Goal: Check status: Check status

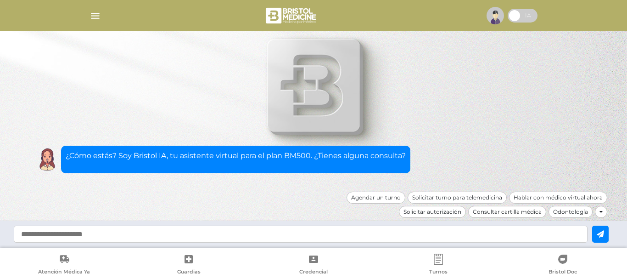
click at [96, 19] on img "button" at bounding box center [94, 15] width 11 height 11
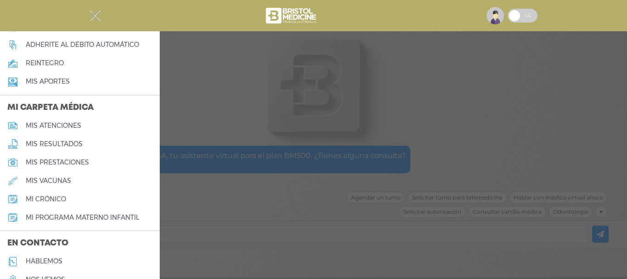
scroll to position [411, 0]
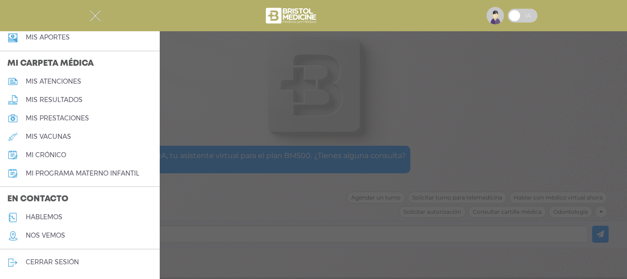
click at [197, 87] on div at bounding box center [313, 139] width 627 height 279
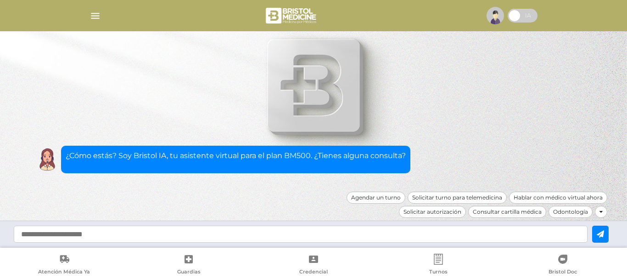
click at [513, 17] on span at bounding box center [523, 16] width 30 height 14
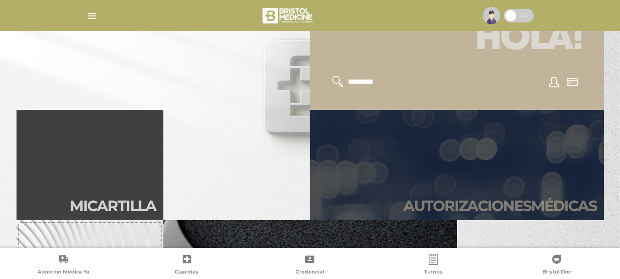
scroll to position [184, 0]
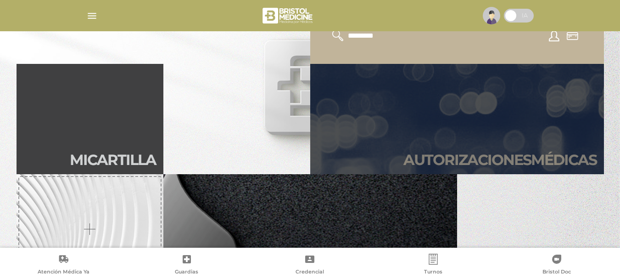
click at [386, 133] on link "Autori zaciones médicas" at bounding box center [457, 119] width 294 height 110
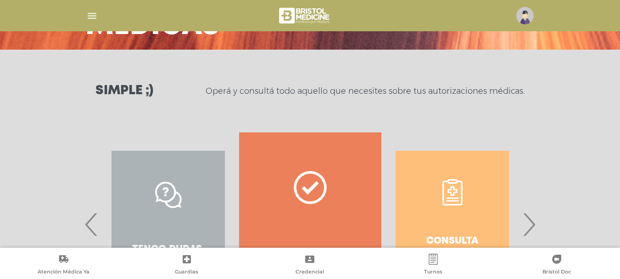
scroll to position [182, 0]
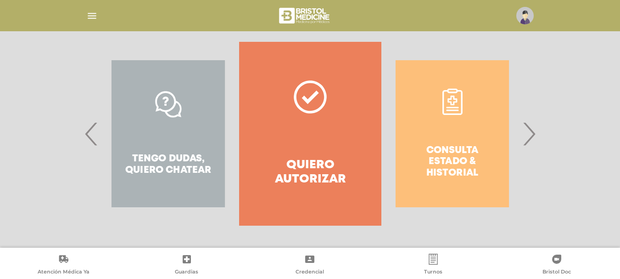
click at [530, 138] on span "›" at bounding box center [529, 134] width 18 height 50
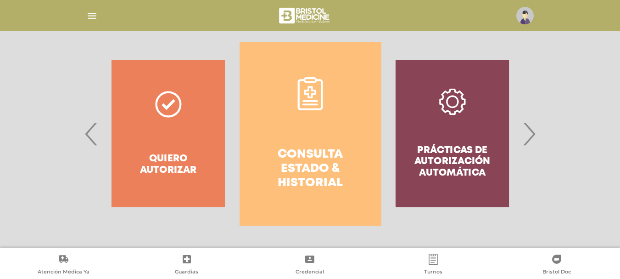
click at [530, 138] on span "›" at bounding box center [529, 134] width 18 height 50
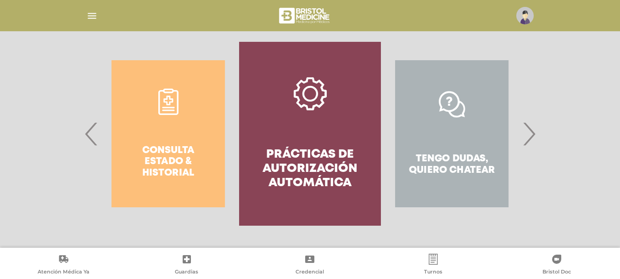
click at [530, 138] on span "›" at bounding box center [529, 134] width 18 height 50
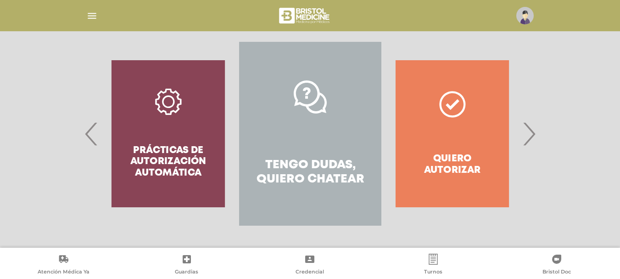
click at [530, 138] on span "›" at bounding box center [529, 134] width 18 height 50
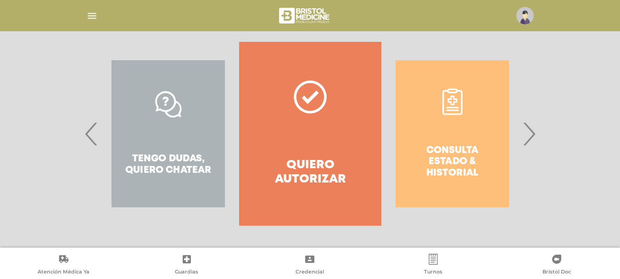
click at [530, 138] on span "›" at bounding box center [529, 134] width 18 height 50
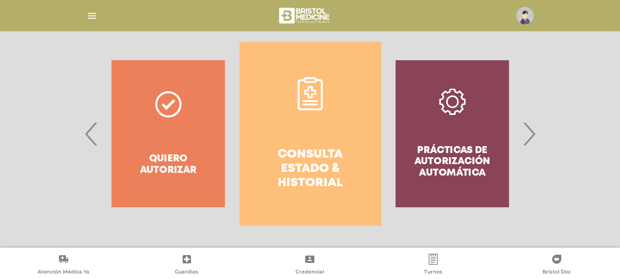
click at [331, 158] on h4 "Consulta estado & historial" at bounding box center [310, 168] width 109 height 43
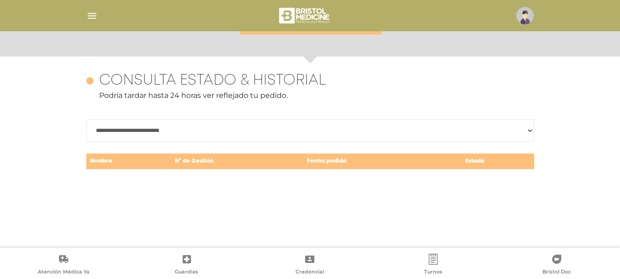
scroll to position [398, 0]
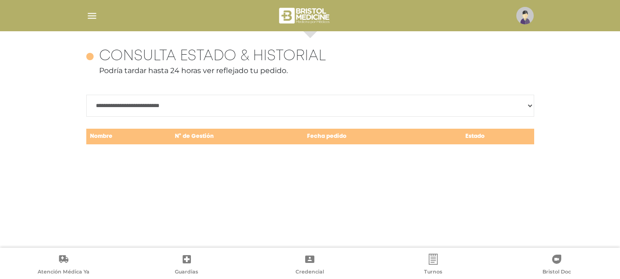
click at [148, 102] on select "**********" at bounding box center [310, 106] width 448 height 22
